Goal: Task Accomplishment & Management: Use online tool/utility

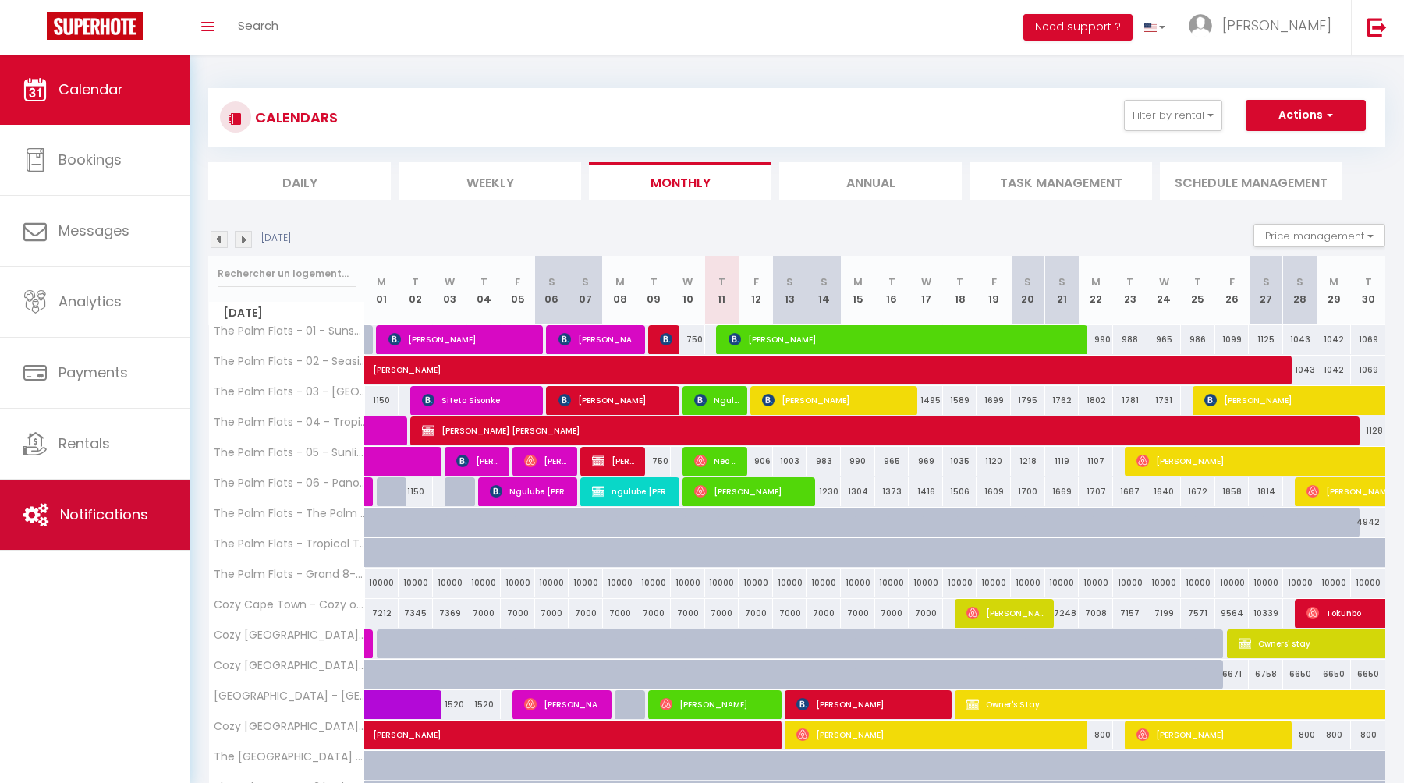
click at [73, 509] on span "Notifications" at bounding box center [104, 515] width 88 height 20
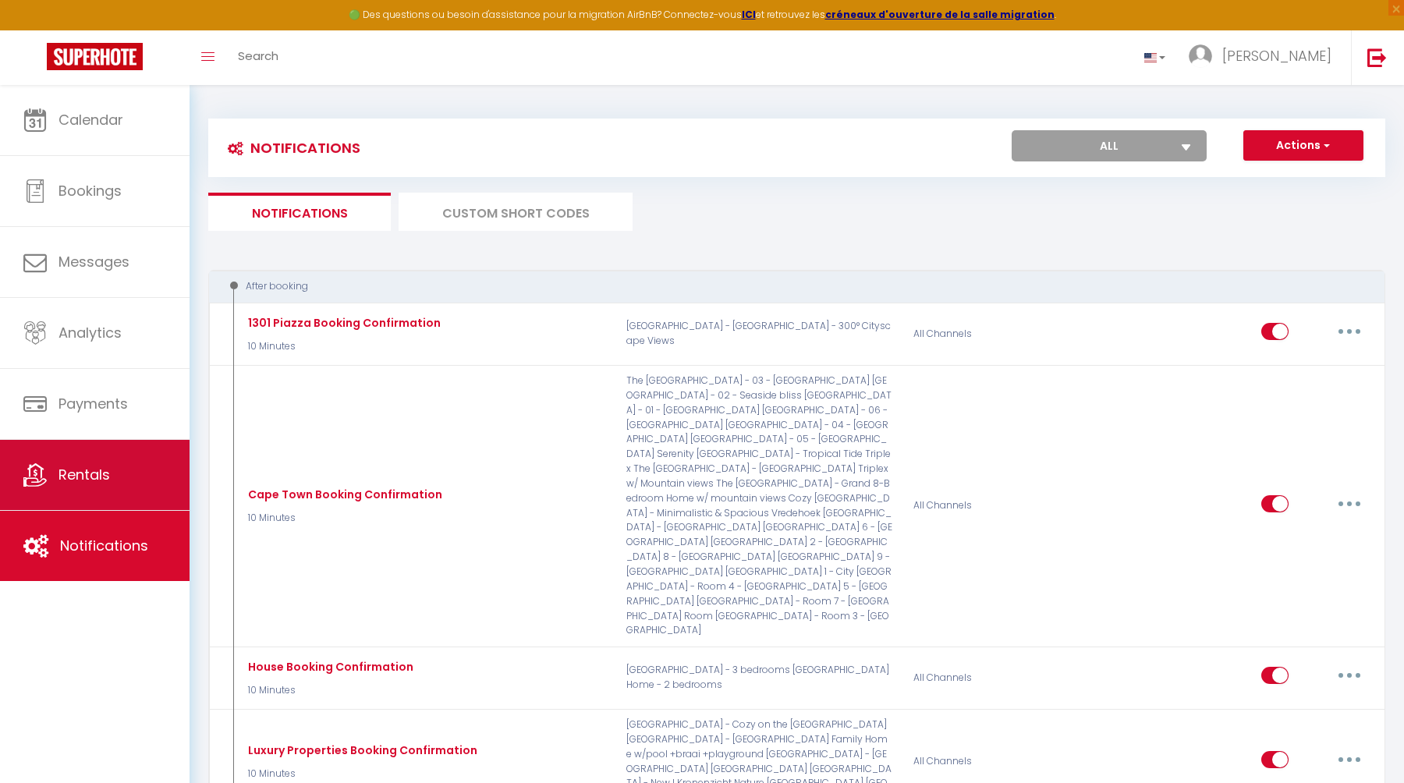
select select
checkbox input "false"
select select
checkbox input "false"
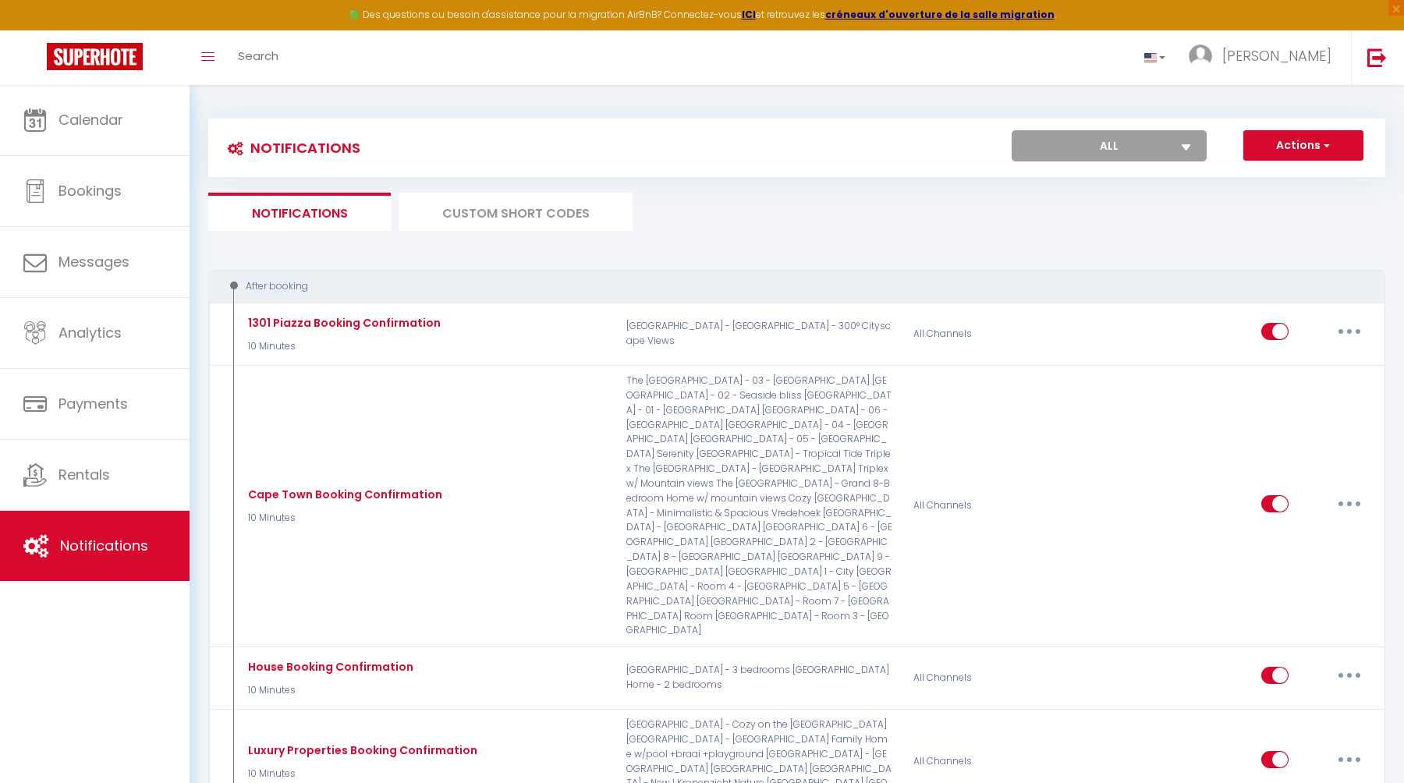
click at [1147, 139] on select "All The Palm Flats - 03 - [GEOGRAPHIC_DATA] [GEOGRAPHIC_DATA] - 02 - Seaside bl…" at bounding box center [1109, 145] width 195 height 31
click at [1331, 151] on button "Actions" at bounding box center [1303, 145] width 120 height 31
click at [1274, 180] on link "New Autoaction" at bounding box center [1282, 179] width 162 height 20
select select
checkbox input "false"
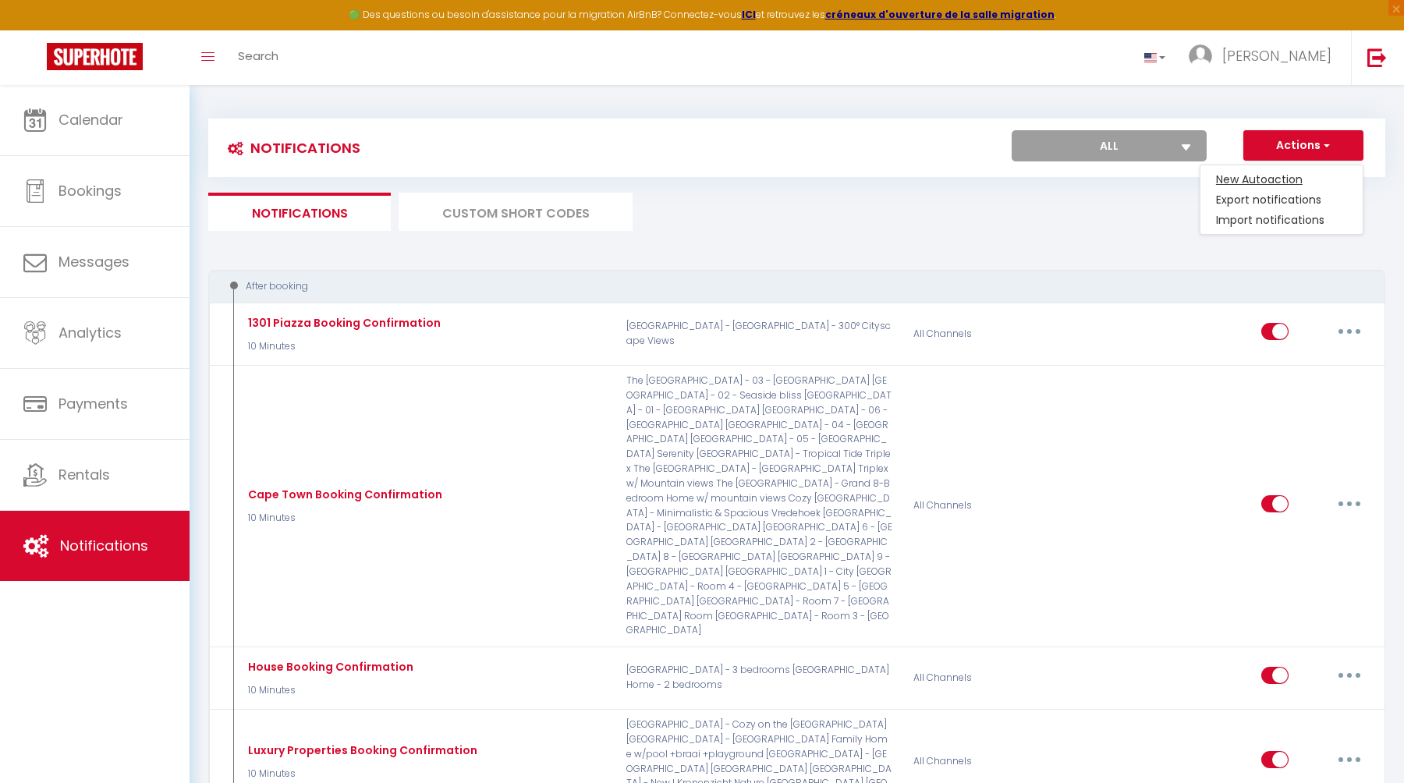
checkbox input "false"
radio input "true"
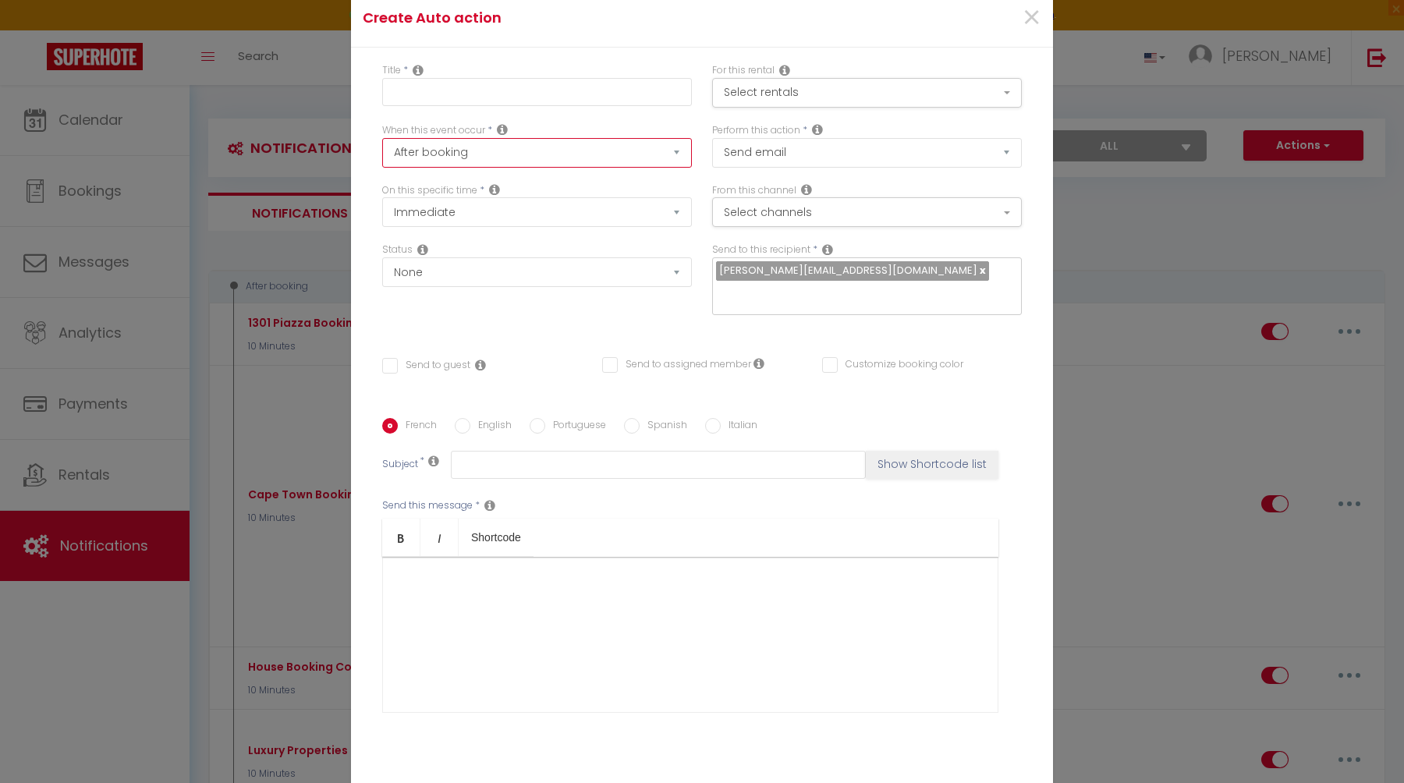
click at [574, 163] on select "After booking Before Checkin (from 12h00) After Checkin (from 12h00) Before Che…" at bounding box center [537, 153] width 310 height 30
